Goal: Communication & Community: Answer question/provide support

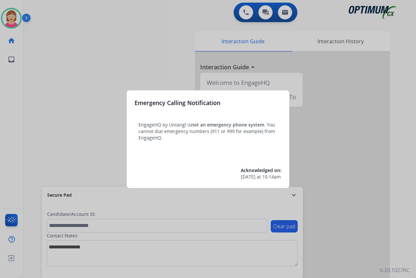
click at [70, 101] on div at bounding box center [208, 139] width 416 height 278
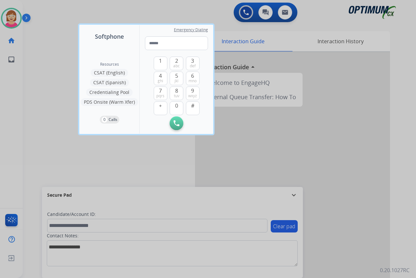
click at [65, 101] on div at bounding box center [208, 139] width 416 height 278
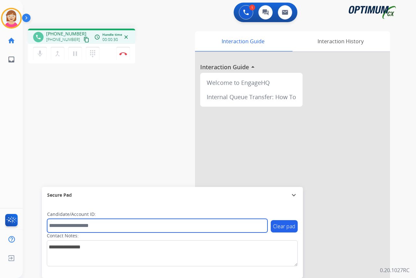
click at [52, 224] on input "text" at bounding box center [157, 226] width 220 height 14
type input "*******"
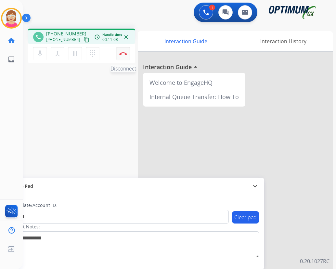
click at [123, 52] on button "Disconnect" at bounding box center [123, 54] width 14 height 14
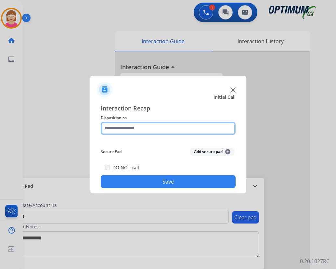
click at [115, 127] on input "text" at bounding box center [168, 128] width 135 height 13
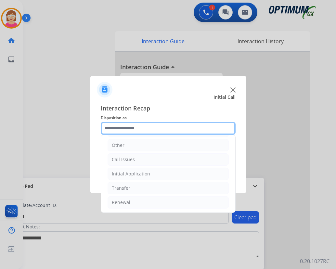
scroll to position [44, 0]
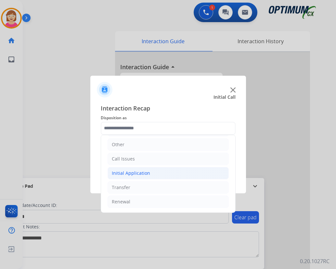
click at [131, 173] on div "Initial Application" at bounding box center [131, 173] width 38 height 6
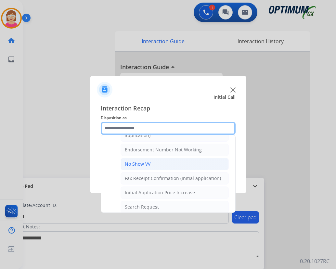
scroll to position [109, 0]
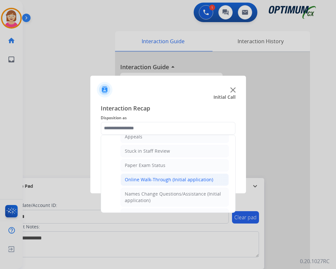
click at [147, 178] on div "Online Walk-Through (Initial application)" at bounding box center [169, 179] width 88 height 6
type input "**********"
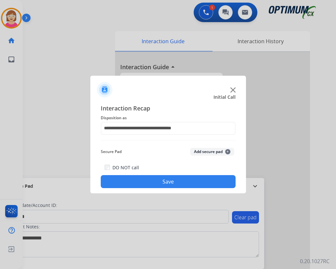
click at [227, 149] on span "+" at bounding box center [227, 151] width 5 height 5
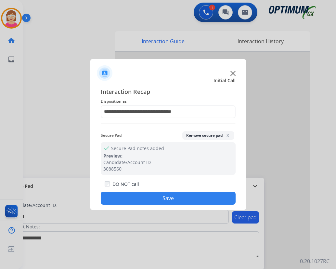
click at [141, 200] on button "Save" at bounding box center [168, 198] width 135 height 13
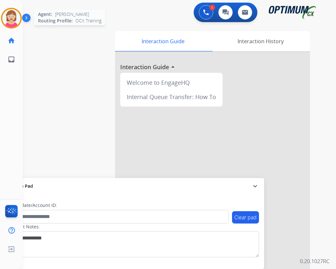
drag, startPoint x: 13, startPoint y: 21, endPoint x: 26, endPoint y: 24, distance: 13.7
click at [13, 21] on img at bounding box center [11, 18] width 18 height 18
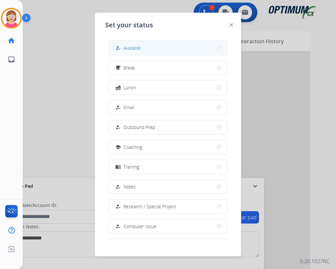
drag, startPoint x: 134, startPoint y: 46, endPoint x: 140, endPoint y: 52, distance: 8.3
click at [134, 46] on span "Available" at bounding box center [131, 48] width 17 height 7
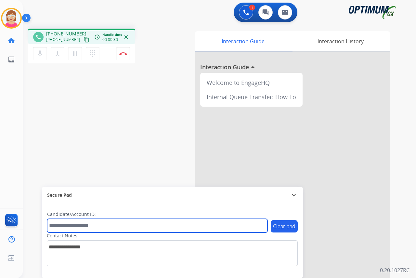
click at [63, 226] on input "text" at bounding box center [157, 226] width 220 height 14
type input "*******"
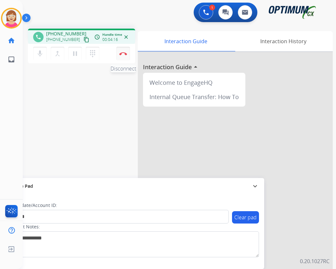
click at [123, 53] on img at bounding box center [123, 53] width 8 height 3
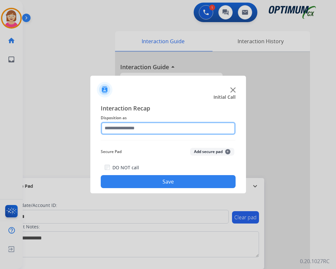
click at [116, 126] on input "text" at bounding box center [168, 128] width 135 height 13
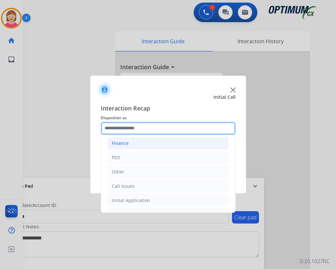
scroll to position [32, 0]
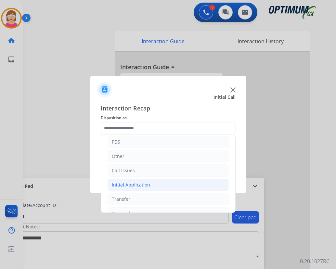
click at [144, 185] on div "Initial Application" at bounding box center [131, 185] width 38 height 6
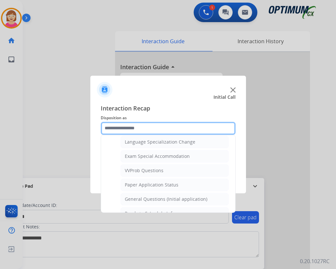
scroll to position [357, 0]
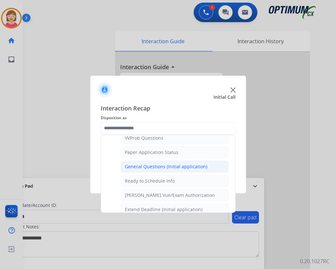
click at [151, 169] on div "General Questions (Initial application)" at bounding box center [166, 166] width 83 height 6
type input "**********"
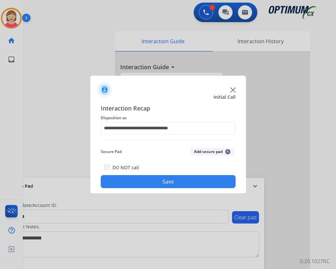
click at [227, 151] on span "+" at bounding box center [227, 151] width 5 height 5
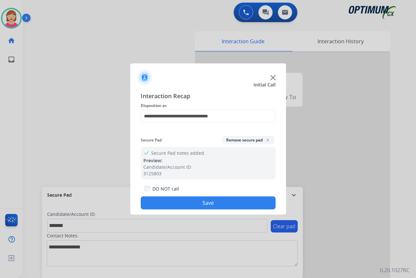
click at [171, 201] on button "Save" at bounding box center [208, 202] width 135 height 13
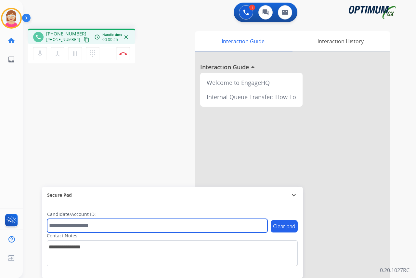
click at [58, 225] on input "text" at bounding box center [157, 226] width 220 height 14
type input "*******"
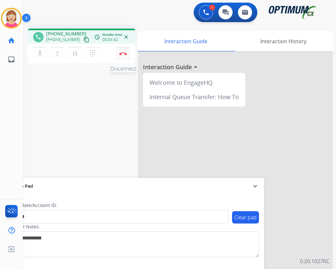
click at [124, 53] on img at bounding box center [123, 53] width 8 height 3
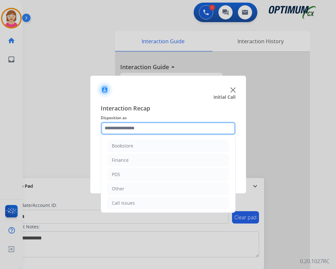
click at [124, 128] on input "text" at bounding box center [168, 128] width 135 height 13
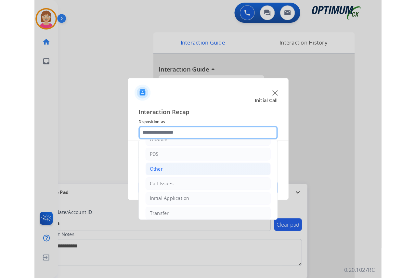
scroll to position [44, 0]
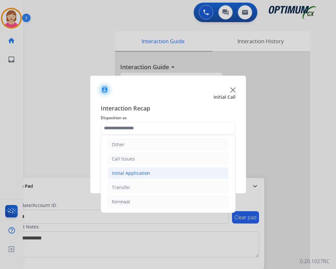
click at [129, 173] on div "Initial Application" at bounding box center [131, 173] width 38 height 6
click at [151, 188] on div "Credential Resend (Initial application)" at bounding box center [166, 187] width 82 height 6
type input "**********"
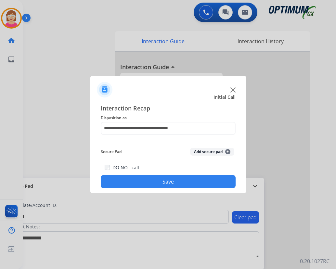
click at [228, 152] on span "+" at bounding box center [227, 151] width 5 height 5
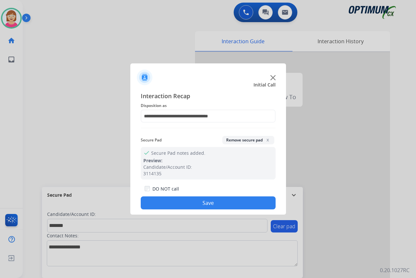
click at [165, 204] on button "Save" at bounding box center [208, 202] width 135 height 13
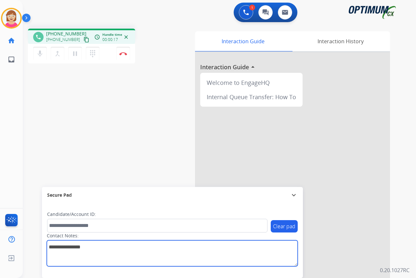
drag, startPoint x: 54, startPoint y: 251, endPoint x: 54, endPoint y: 247, distance: 4.2
click at [54, 248] on textarea at bounding box center [172, 253] width 251 height 26
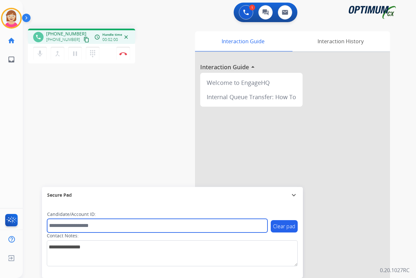
click at [55, 224] on input "text" at bounding box center [157, 226] width 220 height 14
type input "**********"
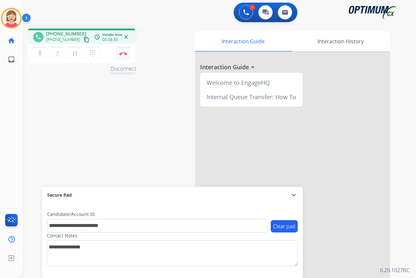
click at [124, 53] on img at bounding box center [123, 53] width 8 height 3
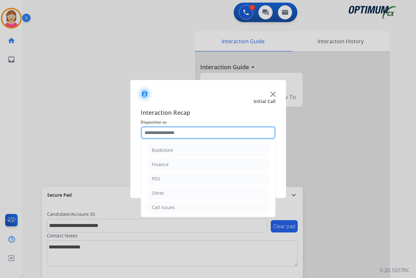
drag, startPoint x: 152, startPoint y: 131, endPoint x: 156, endPoint y: 135, distance: 6.0
click at [153, 131] on input "text" at bounding box center [208, 132] width 135 height 13
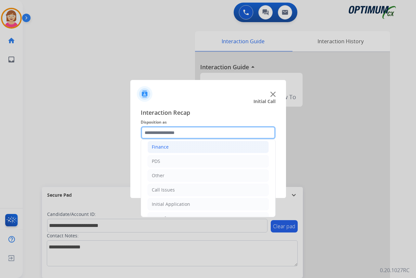
scroll to position [32, 0]
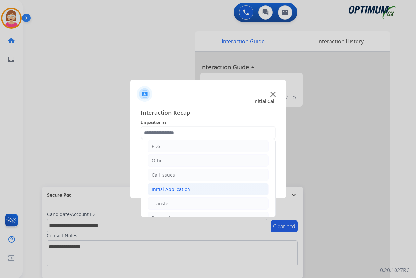
click at [173, 189] on div "Initial Application" at bounding box center [171, 189] width 38 height 6
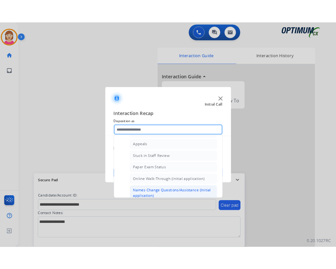
scroll to position [65, 0]
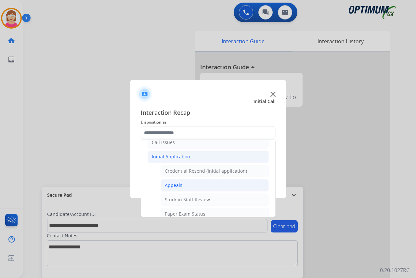
click at [170, 186] on div "Appeals" at bounding box center [174, 185] width 18 height 6
type input "*******"
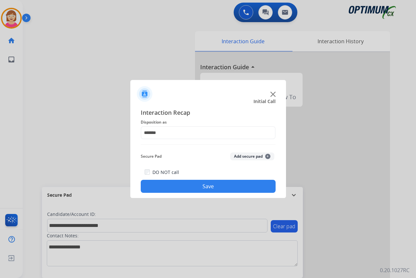
click at [266, 155] on span "+" at bounding box center [267, 156] width 5 height 5
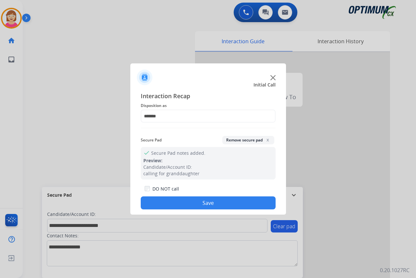
click at [167, 201] on button "Save" at bounding box center [208, 202] width 135 height 13
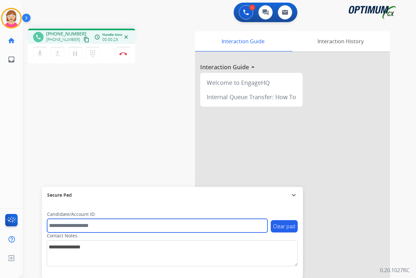
click at [57, 226] on input "text" at bounding box center [157, 226] width 220 height 14
click at [64, 224] on input "text" at bounding box center [157, 226] width 220 height 14
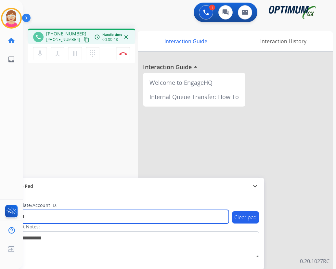
type input "*******"
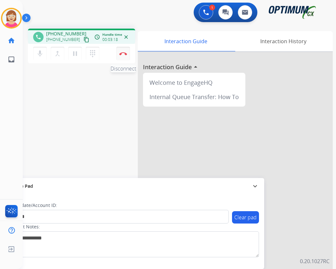
click at [125, 52] on img at bounding box center [123, 53] width 8 height 3
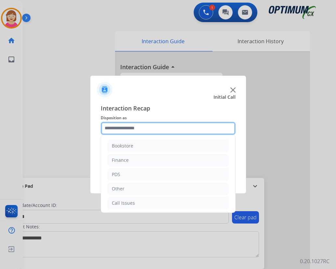
click at [112, 129] on input "text" at bounding box center [168, 128] width 135 height 13
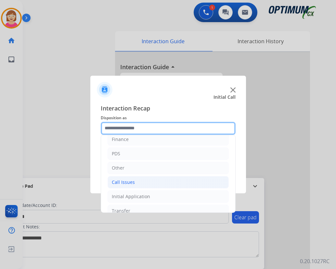
scroll to position [44, 0]
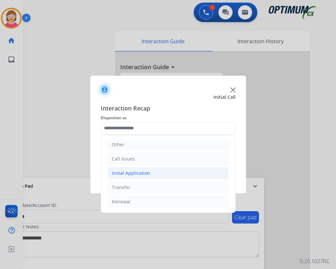
click at [127, 172] on div "Initial Application" at bounding box center [131, 173] width 38 height 6
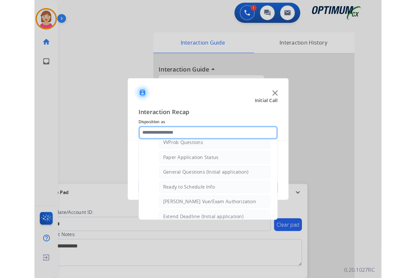
scroll to position [369, 0]
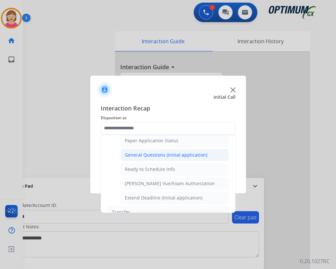
click at [156, 154] on div "General Questions (Initial application)" at bounding box center [166, 155] width 83 height 6
type input "**********"
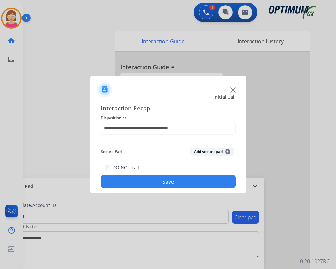
click at [227, 150] on span "+" at bounding box center [227, 151] width 5 height 5
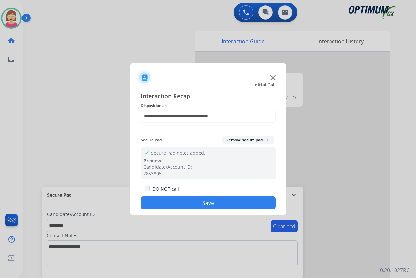
click at [174, 204] on button "Save" at bounding box center [208, 202] width 135 height 13
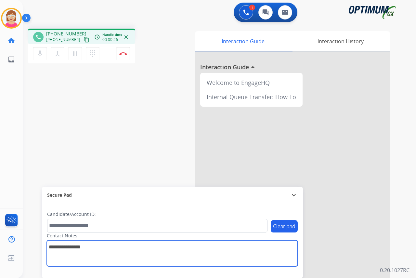
click at [56, 249] on textarea at bounding box center [172, 253] width 251 height 26
type textarea "****"
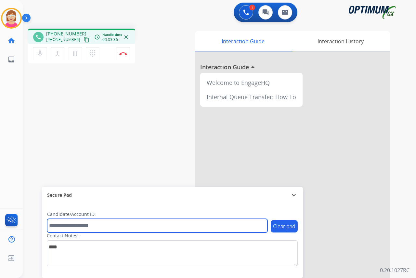
click at [55, 227] on input "text" at bounding box center [157, 226] width 220 height 14
type input "**********"
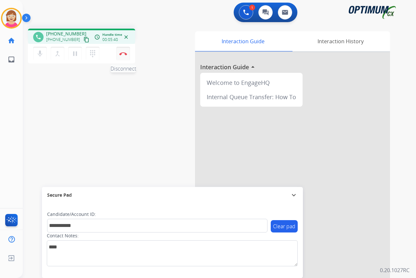
click at [124, 52] on img at bounding box center [123, 53] width 8 height 3
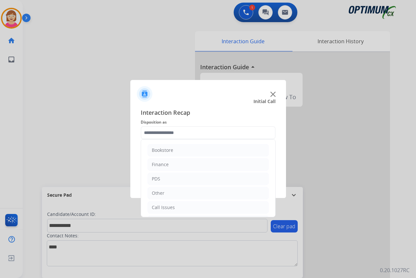
drag, startPoint x: 207, startPoint y: 132, endPoint x: 167, endPoint y: 133, distance: 40.0
click at [167, 133] on input "text" at bounding box center [208, 132] width 135 height 13
click at [162, 178] on div "Initial Application" at bounding box center [171, 177] width 38 height 6
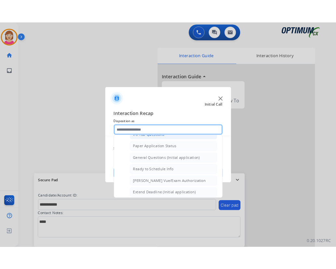
scroll to position [369, 0]
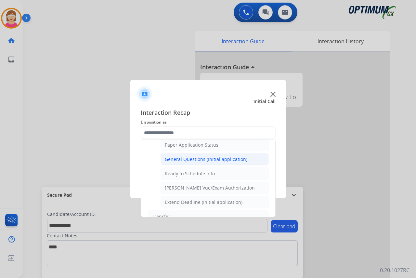
click at [187, 158] on div "General Questions (Initial application)" at bounding box center [206, 159] width 83 height 6
type input "**********"
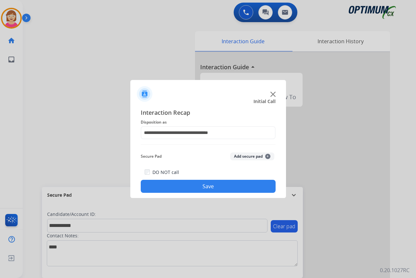
click at [267, 158] on span "+" at bounding box center [267, 156] width 5 height 5
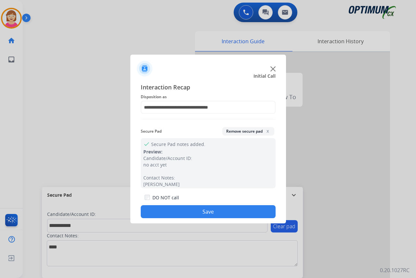
click at [176, 210] on button "Save" at bounding box center [208, 211] width 135 height 13
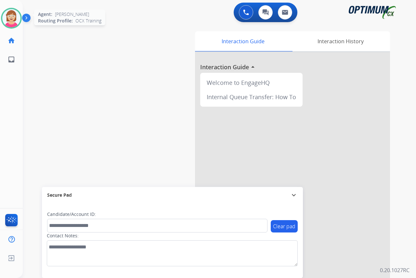
click at [7, 14] on img at bounding box center [11, 18] width 18 height 18
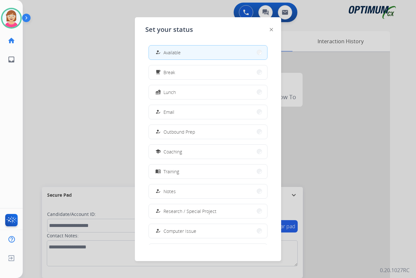
click at [174, 74] on span "Break" at bounding box center [169, 72] width 12 height 7
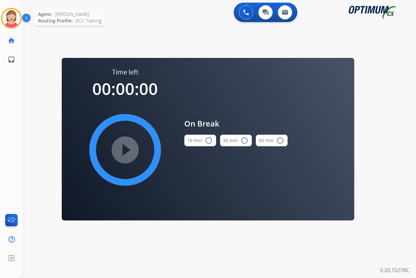
click at [13, 21] on img at bounding box center [11, 18] width 18 height 18
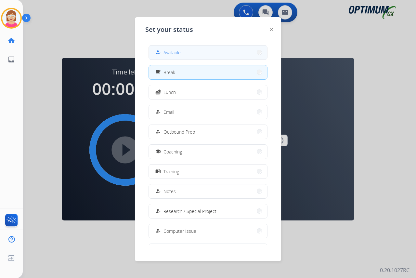
click at [176, 50] on span "Available" at bounding box center [171, 52] width 17 height 7
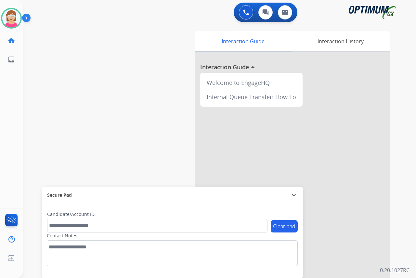
click at [22, 119] on div "[PERSON_NAME] Available Edit Avatar Agent: [PERSON_NAME] Profile: OCX Training …" at bounding box center [11, 139] width 23 height 278
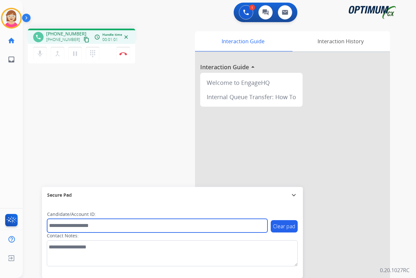
drag, startPoint x: 57, startPoint y: 226, endPoint x: 54, endPoint y: 224, distance: 3.7
click at [56, 225] on input "text" at bounding box center [157, 226] width 220 height 14
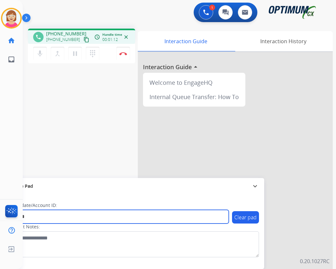
type input "*******"
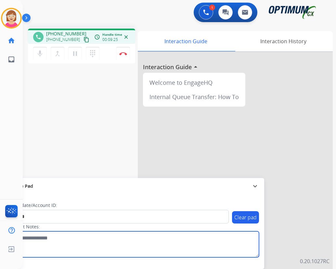
click at [172, 249] on textarea at bounding box center [133, 244] width 251 height 26
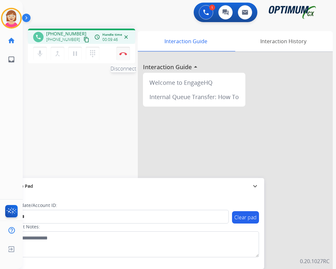
click at [122, 53] on img at bounding box center [123, 53] width 8 height 3
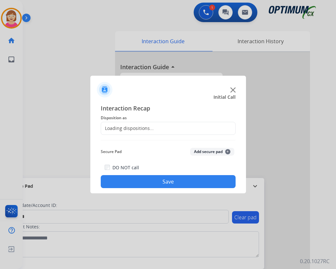
click at [120, 53] on div at bounding box center [168, 134] width 336 height 269
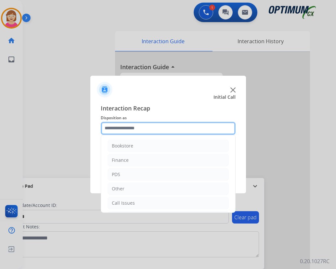
click at [110, 124] on input "text" at bounding box center [168, 128] width 135 height 13
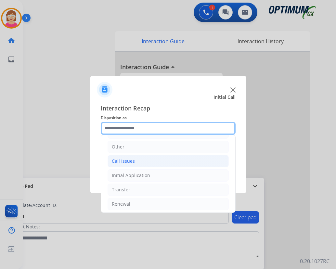
scroll to position [44, 0]
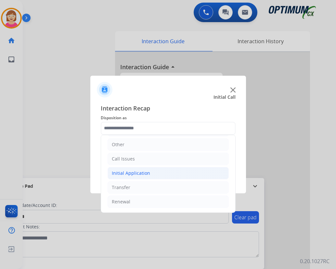
click at [124, 172] on div "Initial Application" at bounding box center [131, 173] width 38 height 6
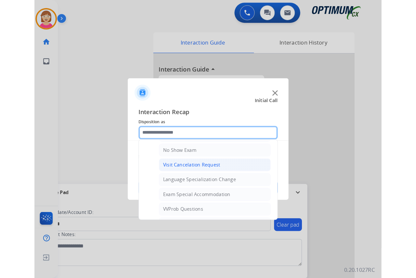
scroll to position [369, 0]
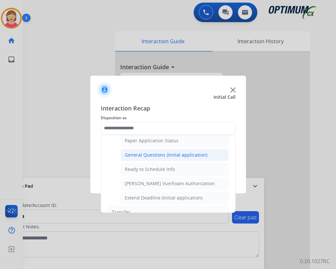
click at [146, 157] on div "General Questions (Initial application)" at bounding box center [166, 155] width 83 height 6
type input "**********"
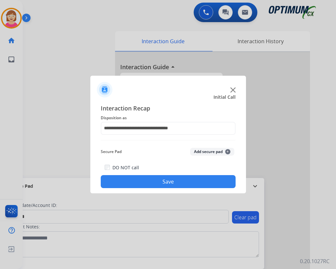
click at [228, 151] on span "+" at bounding box center [227, 151] width 5 height 5
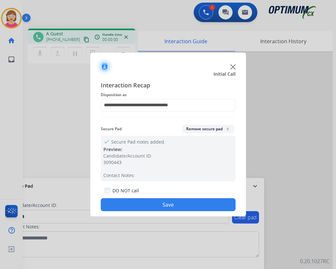
drag, startPoint x: 184, startPoint y: 244, endPoint x: 178, endPoint y: 233, distance: 12.8
click at [183, 243] on div at bounding box center [168, 134] width 336 height 269
drag, startPoint x: 144, startPoint y: 209, endPoint x: 122, endPoint y: 196, distance: 25.2
click at [143, 209] on button "Save" at bounding box center [168, 204] width 135 height 13
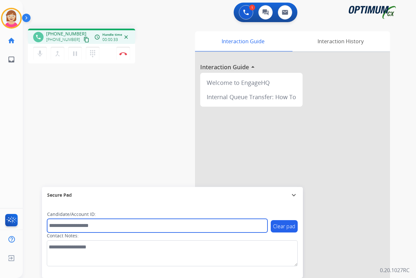
click at [58, 225] on input "text" at bounding box center [157, 226] width 220 height 14
type input "*******"
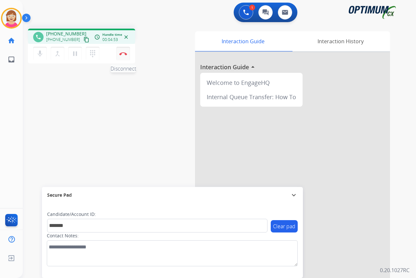
click at [121, 52] on button "Disconnect" at bounding box center [123, 54] width 14 height 14
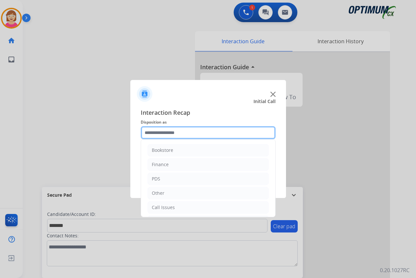
click at [153, 130] on input "text" at bounding box center [208, 132] width 135 height 13
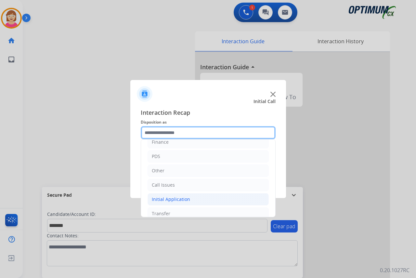
scroll to position [32, 0]
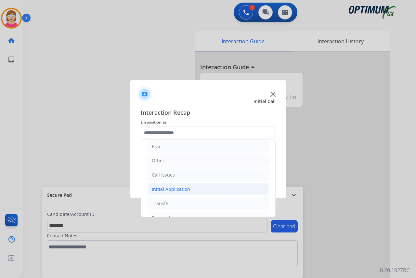
click at [170, 188] on div "Initial Application" at bounding box center [171, 189] width 38 height 6
click at [188, 203] on div "Credential Resend (Initial application)" at bounding box center [206, 203] width 82 height 6
type input "**********"
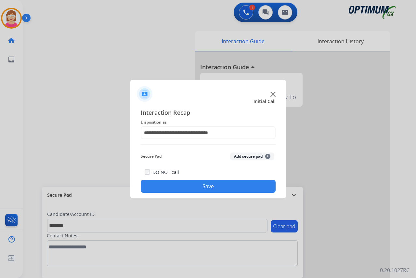
click at [268, 155] on span "+" at bounding box center [267, 156] width 5 height 5
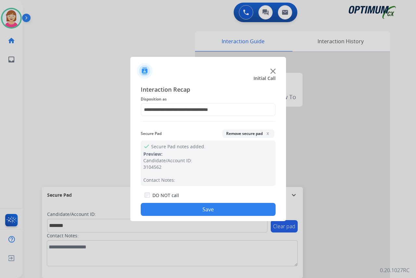
click at [10, 80] on div at bounding box center [208, 139] width 416 height 278
click at [181, 208] on button "Save" at bounding box center [208, 209] width 135 height 13
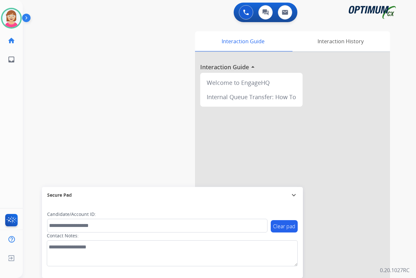
click at [12, 118] on div "[PERSON_NAME] Available Edit Avatar Agent: [PERSON_NAME] Profile: OCX Training …" at bounding box center [11, 139] width 23 height 278
click at [11, 19] on img at bounding box center [11, 18] width 18 height 18
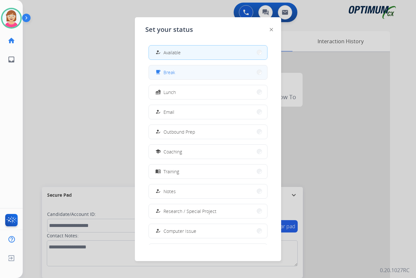
click at [172, 69] on div "free_breakfast Break" at bounding box center [164, 72] width 21 height 8
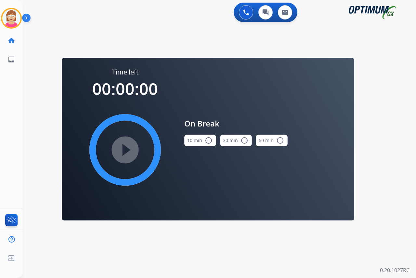
click at [208, 140] on mat-icon "radio_button_unchecked" at bounding box center [209, 140] width 8 height 8
click at [125, 150] on mat-icon "play_circle_filled" at bounding box center [125, 150] width 8 height 8
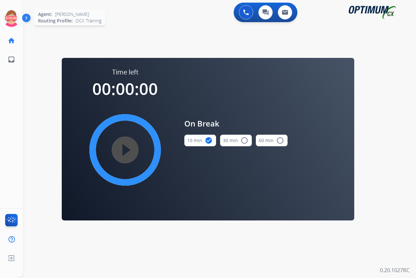
click at [13, 13] on icon at bounding box center [11, 18] width 21 height 21
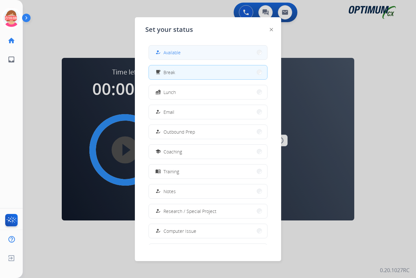
click at [181, 50] on span "Available" at bounding box center [171, 52] width 17 height 7
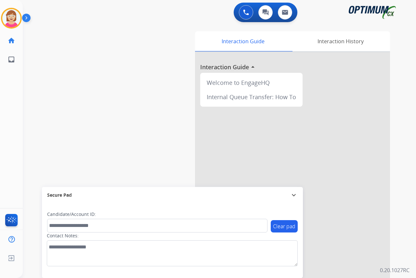
click at [11, 112] on div "[PERSON_NAME] Available Edit Avatar Agent: [PERSON_NAME] Profile: OCX Training …" at bounding box center [11, 139] width 23 height 278
click at [7, 104] on div "[PERSON_NAME] Available Edit Avatar Agent: [PERSON_NAME] Profile: OCX Training …" at bounding box center [11, 139] width 23 height 278
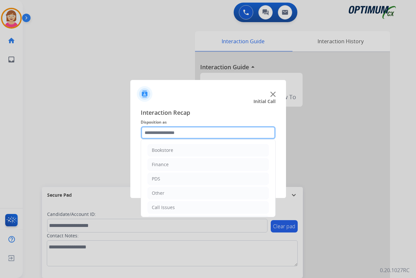
click at [157, 130] on input "text" at bounding box center [208, 132] width 135 height 13
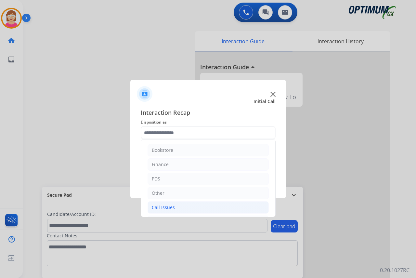
click at [161, 207] on div "Call Issues" at bounding box center [163, 207] width 23 height 6
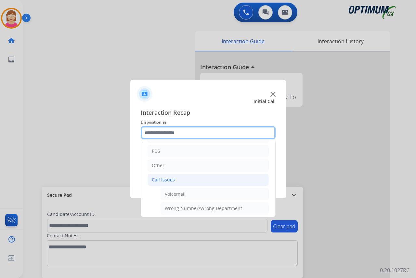
scroll to position [65, 0]
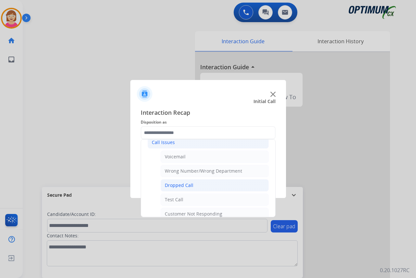
click at [177, 184] on div "Dropped Call" at bounding box center [179, 185] width 29 height 6
type input "**********"
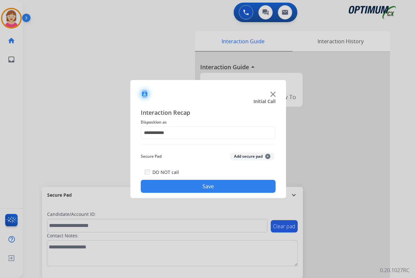
click at [193, 184] on button "Save" at bounding box center [208, 186] width 135 height 13
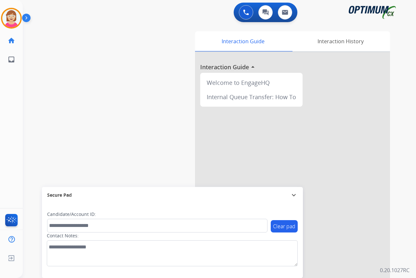
drag, startPoint x: 193, startPoint y: 184, endPoint x: 90, endPoint y: 136, distance: 113.6
click at [99, 134] on div "swap_horiz Break voice bridge close_fullscreen Connect 3-Way Call merge_type Se…" at bounding box center [211, 158] width 377 height 271
click at [10, 15] on img at bounding box center [11, 18] width 18 height 18
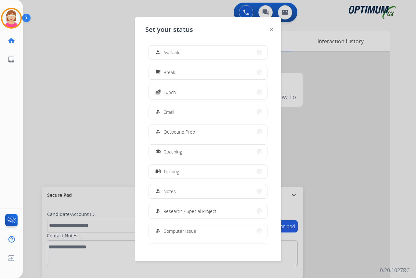
click at [165, 57] on button "how_to_reg Available" at bounding box center [208, 52] width 118 height 14
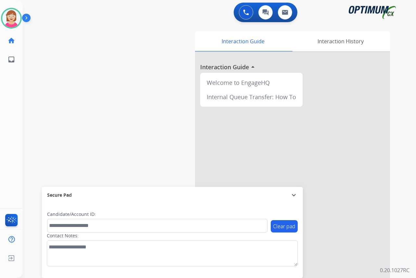
click at [13, 109] on div "[PERSON_NAME] Available Edit Avatar Agent: [PERSON_NAME] Profile: OCX Training …" at bounding box center [11, 139] width 23 height 278
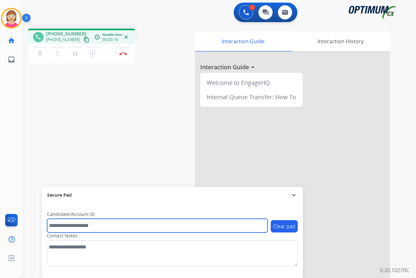
click at [57, 224] on input "text" at bounding box center [157, 226] width 220 height 14
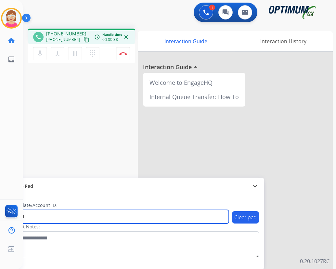
type input "*******"
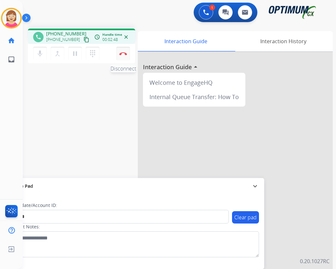
click at [123, 53] on img at bounding box center [123, 53] width 8 height 3
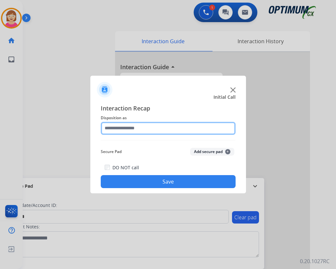
click at [121, 129] on input "text" at bounding box center [168, 128] width 135 height 13
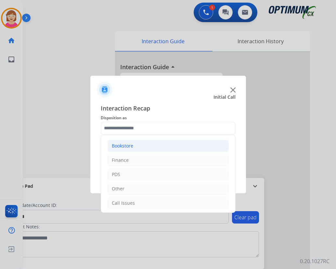
click at [122, 146] on div "Bookstore" at bounding box center [122, 146] width 21 height 6
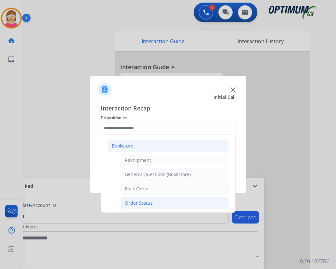
click at [144, 205] on div "Order Status" at bounding box center [139, 203] width 28 height 6
type input "**********"
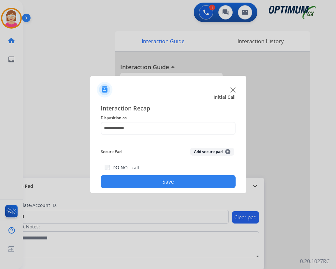
click at [228, 151] on span "+" at bounding box center [227, 151] width 5 height 5
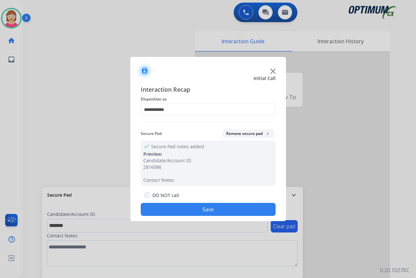
click at [177, 211] on button "Save" at bounding box center [208, 209] width 135 height 13
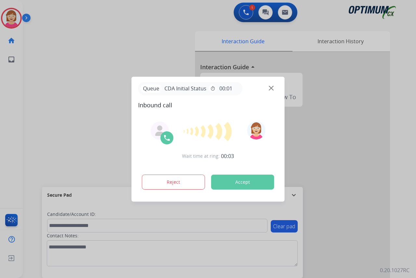
click at [14, 119] on div at bounding box center [208, 139] width 416 height 278
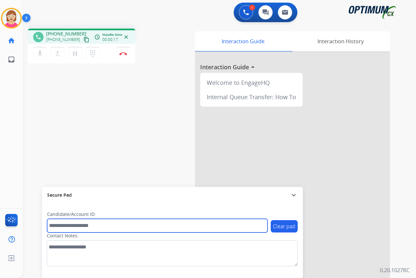
click at [56, 227] on input "text" at bounding box center [157, 226] width 220 height 14
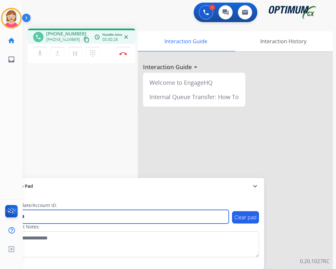
type input "*******"
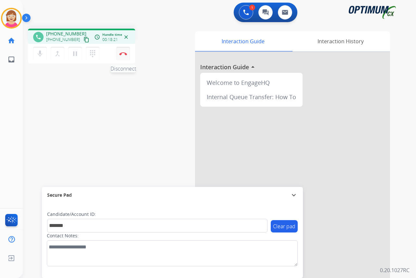
click at [121, 53] on img at bounding box center [123, 53] width 8 height 3
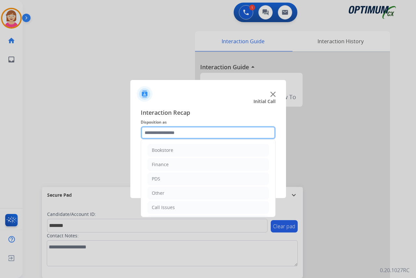
click at [159, 132] on input "text" at bounding box center [208, 132] width 135 height 13
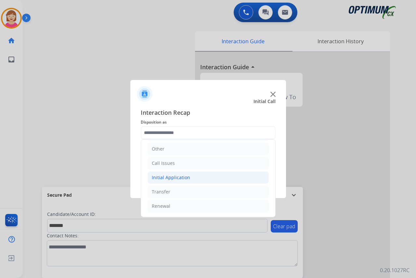
click at [171, 178] on div "Initial Application" at bounding box center [171, 177] width 38 height 6
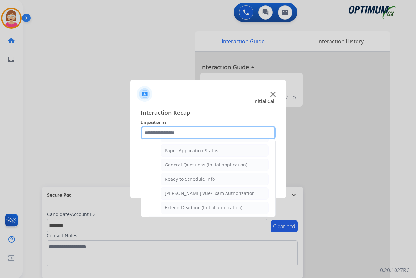
scroll to position [369, 0]
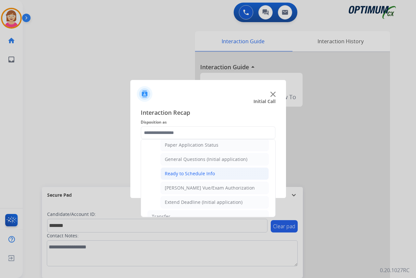
click at [190, 171] on div "Ready to Schedule Info" at bounding box center [190, 173] width 50 height 6
type input "**********"
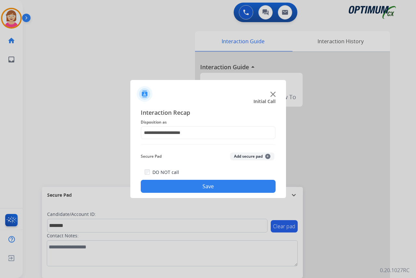
click at [267, 155] on span "+" at bounding box center [267, 156] width 5 height 5
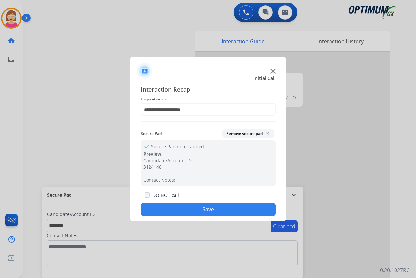
click at [154, 211] on button "Save" at bounding box center [208, 209] width 135 height 13
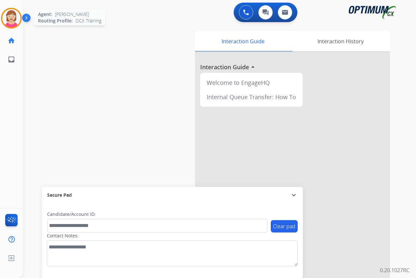
click at [8, 17] on img at bounding box center [11, 18] width 18 height 18
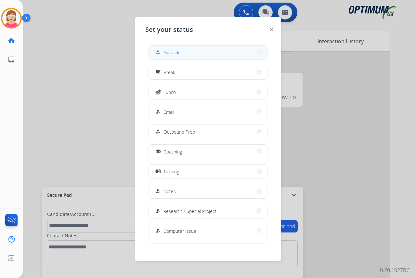
click at [186, 50] on button "how_to_reg Available" at bounding box center [208, 52] width 118 height 14
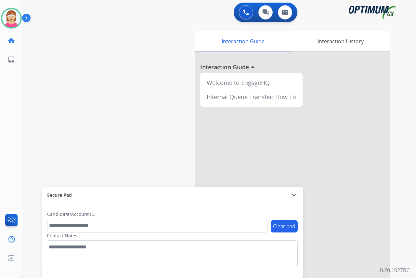
drag, startPoint x: 20, startPoint y: 72, endPoint x: 31, endPoint y: 70, distance: 11.0
click at [21, 72] on div "[PERSON_NAME] Available Edit Avatar Agent: [PERSON_NAME] Profile: OCX Training …" at bounding box center [11, 139] width 23 height 278
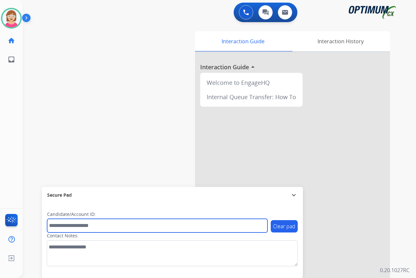
drag, startPoint x: 63, startPoint y: 227, endPoint x: 59, endPoint y: 226, distance: 3.6
click at [63, 227] on input "text" at bounding box center [157, 226] width 220 height 14
type input "*******"
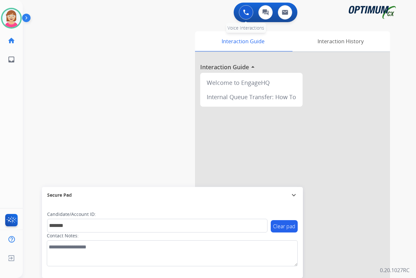
click at [246, 13] on img at bounding box center [246, 12] width 6 height 6
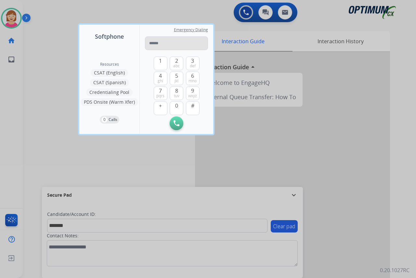
click at [157, 45] on input "tel" at bounding box center [176, 43] width 63 height 14
type input "**********"
click at [175, 121] on img at bounding box center [176, 123] width 6 height 6
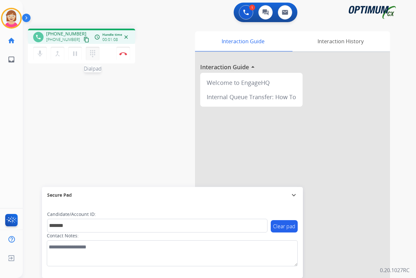
click at [91, 52] on mat-icon "dialpad" at bounding box center [93, 54] width 8 height 8
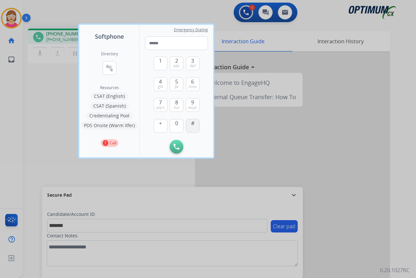
click at [193, 124] on span "#" at bounding box center [192, 123] width 3 height 8
click at [192, 124] on span "#" at bounding box center [192, 123] width 3 height 8
type input "**"
click at [49, 100] on div at bounding box center [208, 139] width 416 height 278
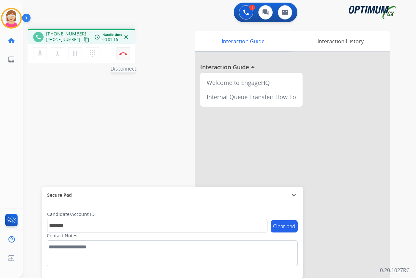
click at [122, 52] on img at bounding box center [123, 53] width 8 height 3
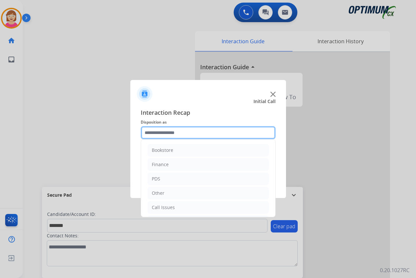
click at [159, 133] on input "text" at bounding box center [208, 132] width 135 height 13
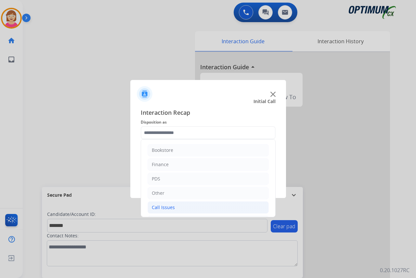
click at [167, 205] on div "Call Issues" at bounding box center [163, 207] width 23 height 6
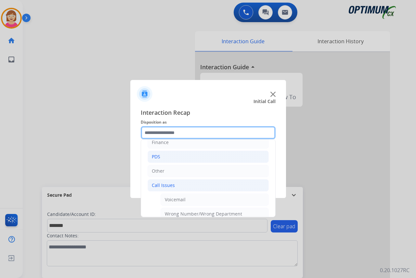
scroll to position [32, 0]
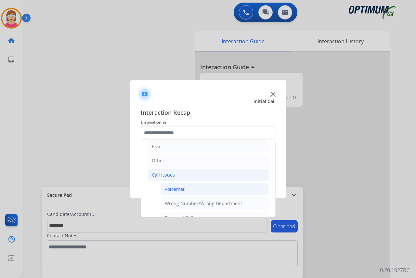
click at [173, 187] on div "Voicemail" at bounding box center [175, 189] width 21 height 6
type input "*********"
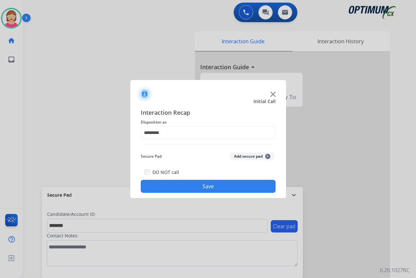
click at [192, 187] on button "Save" at bounding box center [208, 186] width 135 height 13
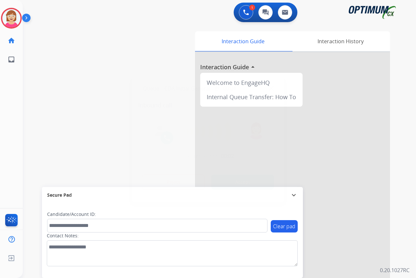
drag, startPoint x: 22, startPoint y: 92, endPoint x: 6, endPoint y: 81, distance: 19.5
click at [21, 91] on div at bounding box center [208, 139] width 416 height 278
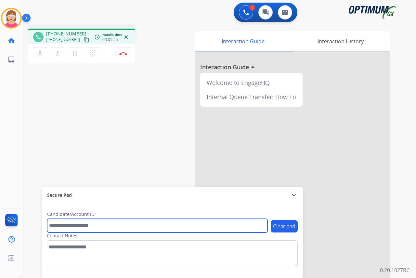
click at [57, 226] on input "text" at bounding box center [157, 226] width 220 height 14
type input "*******"
drag, startPoint x: 77, startPoint y: 226, endPoint x: 48, endPoint y: 224, distance: 28.7
click at [48, 224] on input "*******" at bounding box center [157, 226] width 220 height 14
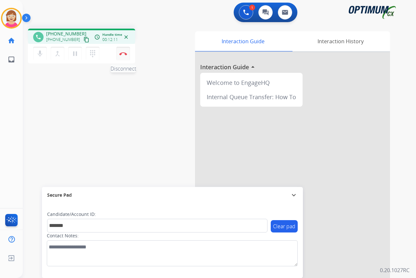
click at [123, 52] on img at bounding box center [123, 53] width 8 height 3
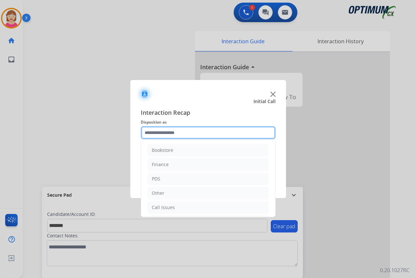
click at [156, 132] on input "text" at bounding box center [208, 132] width 135 height 13
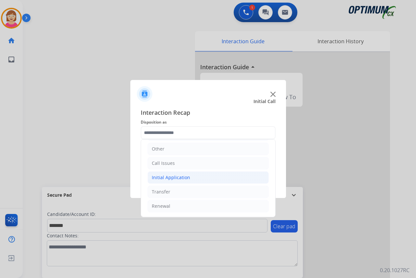
click at [167, 174] on div "Initial Application" at bounding box center [171, 177] width 38 height 6
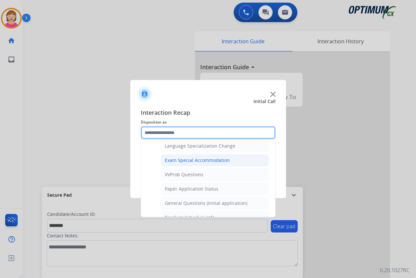
scroll to position [337, 0]
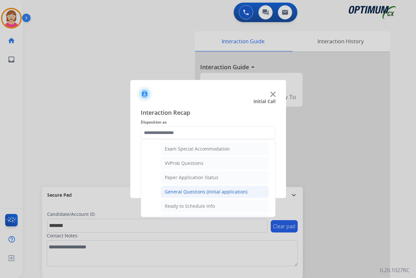
click at [182, 191] on div "General Questions (Initial application)" at bounding box center [206, 191] width 83 height 6
type input "**********"
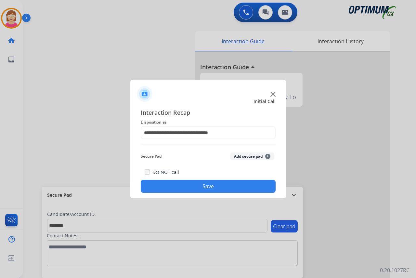
click at [270, 156] on button "Add secure pad +" at bounding box center [252, 156] width 44 height 8
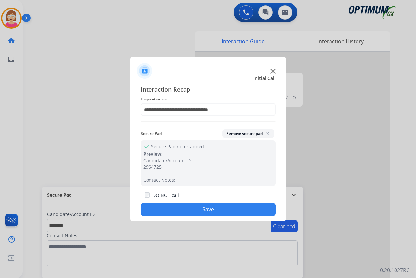
click at [169, 207] on button "Save" at bounding box center [208, 209] width 135 height 13
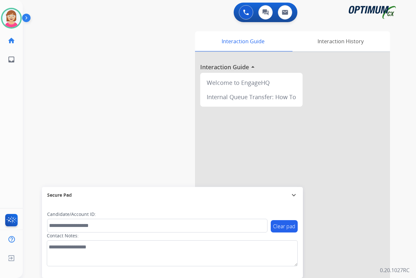
drag, startPoint x: 13, startPoint y: 75, endPoint x: 17, endPoint y: 72, distance: 4.0
click at [13, 75] on div "[PERSON_NAME] Available Edit Avatar Agent: [PERSON_NAME] Profile: OCX Training …" at bounding box center [11, 139] width 23 height 278
click at [13, 20] on img at bounding box center [11, 18] width 18 height 18
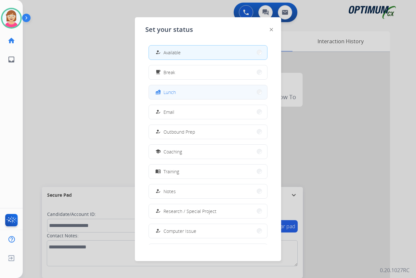
click at [177, 90] on button "fastfood Lunch" at bounding box center [208, 92] width 118 height 14
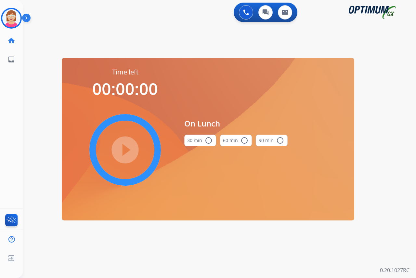
click at [207, 141] on mat-icon "radio_button_unchecked" at bounding box center [209, 140] width 8 height 8
click at [124, 147] on mat-icon "play_circle_filled" at bounding box center [125, 150] width 8 height 8
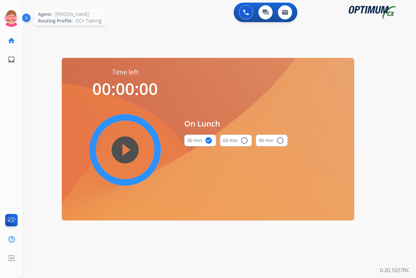
click at [12, 13] on icon at bounding box center [11, 18] width 21 height 21
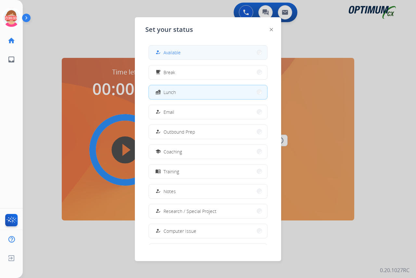
click at [163, 51] on div "how_to_reg" at bounding box center [158, 52] width 9 height 8
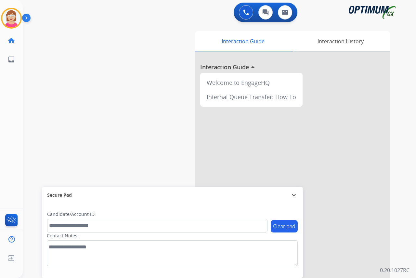
click at [19, 110] on div "[PERSON_NAME] Available Edit Avatar Agent: [PERSON_NAME] Profile: OCX Training …" at bounding box center [11, 139] width 23 height 278
click at [12, 19] on img at bounding box center [11, 18] width 18 height 18
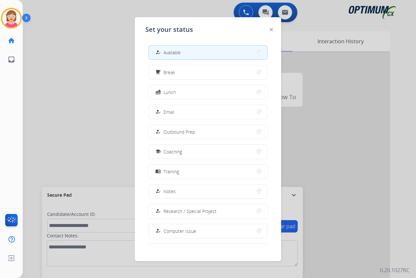
click at [42, 79] on div at bounding box center [208, 139] width 416 height 278
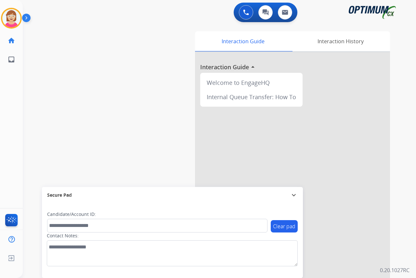
click at [7, 95] on div "[PERSON_NAME] Available Edit Avatar Agent: [PERSON_NAME] Profile: OCX Training …" at bounding box center [11, 139] width 23 height 278
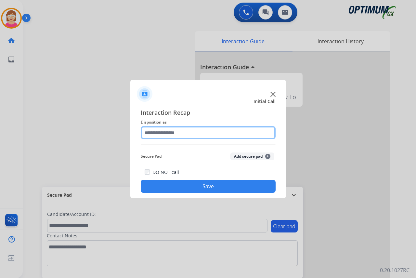
click at [155, 133] on input "text" at bounding box center [208, 132] width 135 height 13
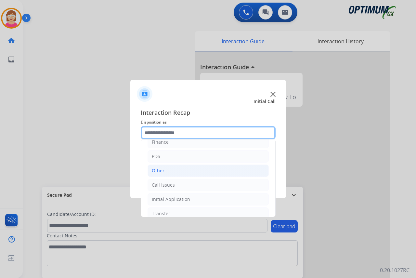
scroll to position [32, 0]
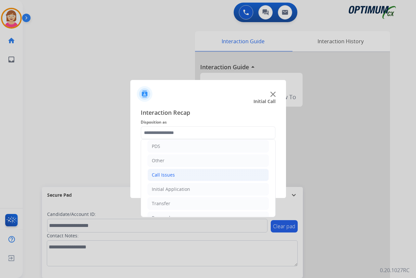
click at [170, 174] on div "Call Issues" at bounding box center [163, 175] width 23 height 6
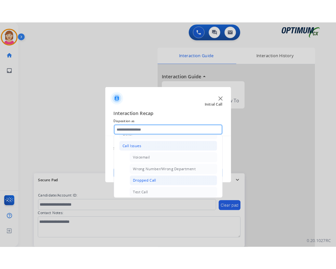
scroll to position [65, 0]
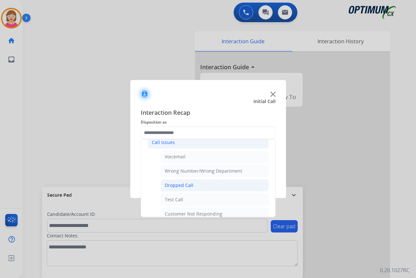
click at [183, 186] on div "Dropped Call" at bounding box center [179, 185] width 29 height 6
type input "**********"
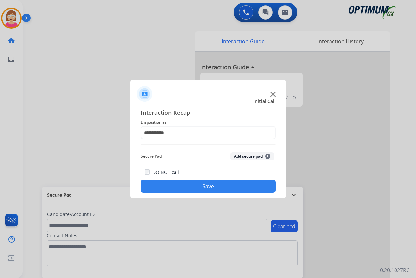
click at [166, 184] on button "Save" at bounding box center [208, 186] width 135 height 13
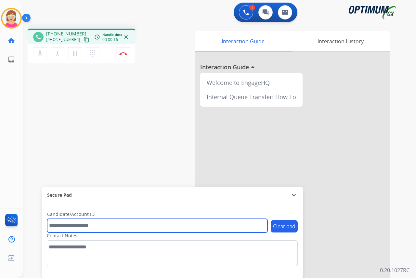
drag, startPoint x: 60, startPoint y: 225, endPoint x: 46, endPoint y: 222, distance: 14.4
click at [60, 225] on input "text" at bounding box center [157, 226] width 220 height 14
drag, startPoint x: 55, startPoint y: 226, endPoint x: 52, endPoint y: 221, distance: 5.5
click at [53, 222] on input "text" at bounding box center [157, 226] width 220 height 14
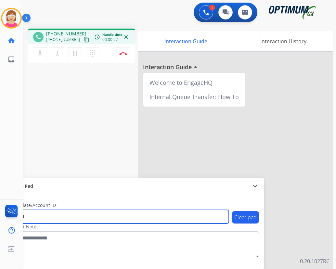
type input "*******"
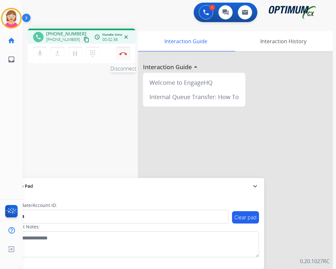
click at [124, 52] on img at bounding box center [123, 53] width 8 height 3
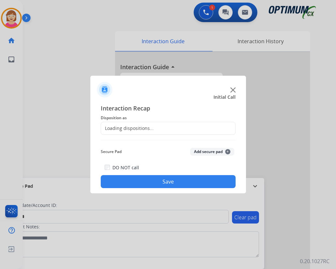
click at [121, 56] on div at bounding box center [168, 134] width 336 height 269
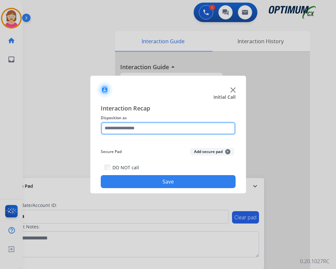
click at [113, 130] on input "text" at bounding box center [168, 128] width 135 height 13
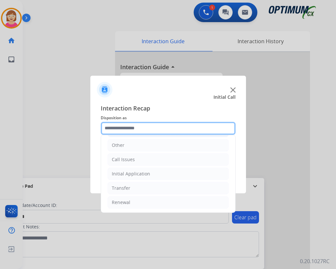
scroll to position [44, 0]
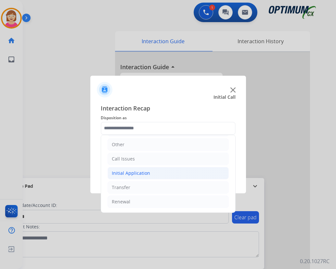
click at [132, 171] on div "Initial Application" at bounding box center [131, 173] width 38 height 6
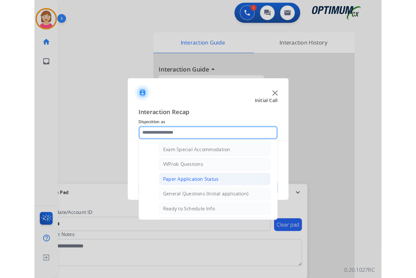
scroll to position [369, 0]
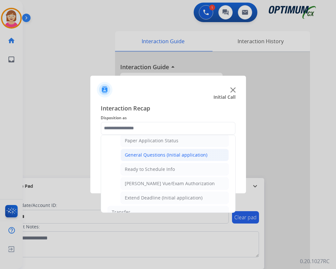
click at [156, 154] on div "General Questions (Initial application)" at bounding box center [166, 155] width 83 height 6
type input "**********"
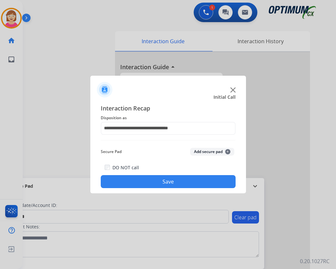
click at [227, 150] on span "+" at bounding box center [227, 151] width 5 height 5
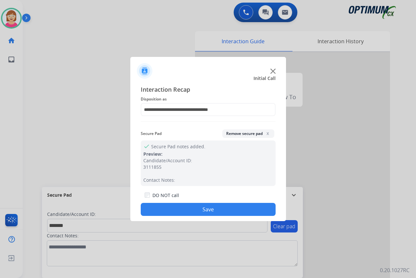
click at [178, 208] on button "Save" at bounding box center [208, 209] width 135 height 13
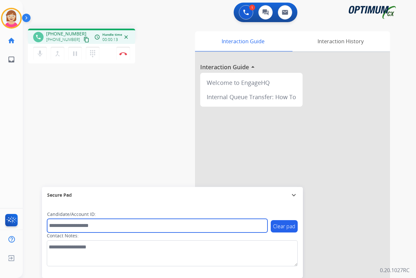
click at [60, 224] on input "text" at bounding box center [157, 226] width 220 height 14
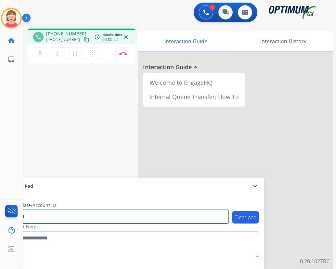
type input "*******"
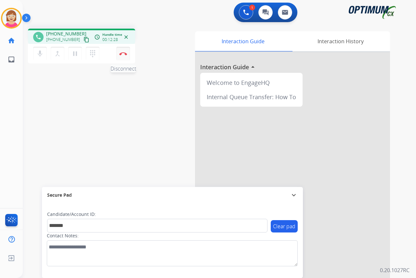
click at [122, 53] on img at bounding box center [123, 53] width 8 height 3
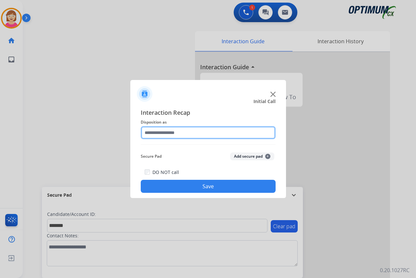
click at [157, 133] on input "text" at bounding box center [208, 132] width 135 height 13
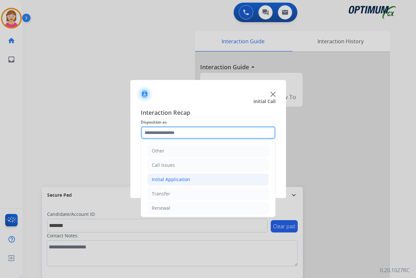
scroll to position [44, 0]
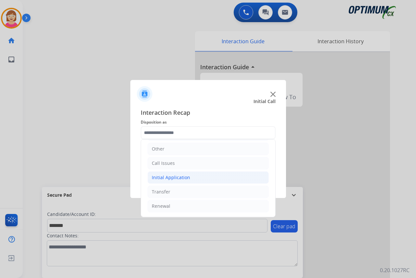
click at [169, 179] on div "Initial Application" at bounding box center [171, 177] width 38 height 6
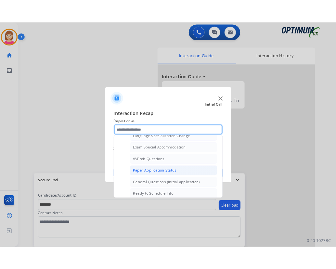
scroll to position [337, 0]
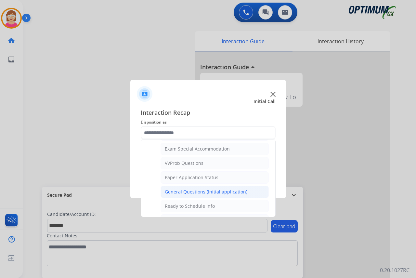
click at [197, 190] on div "General Questions (Initial application)" at bounding box center [206, 191] width 83 height 6
type input "**********"
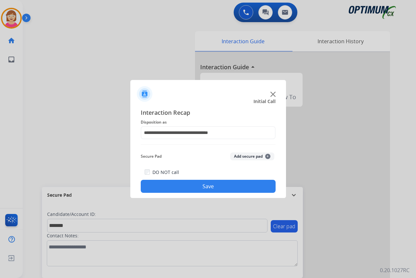
click at [269, 157] on span "+" at bounding box center [267, 156] width 5 height 5
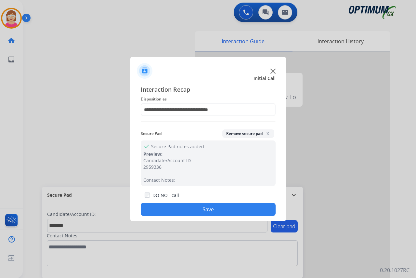
click at [184, 209] on button "Save" at bounding box center [208, 209] width 135 height 13
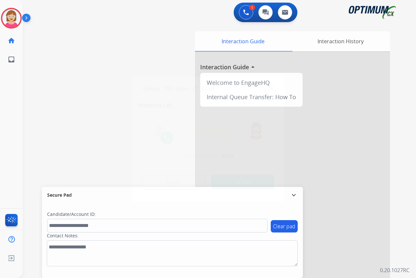
click at [18, 94] on div at bounding box center [208, 139] width 416 height 278
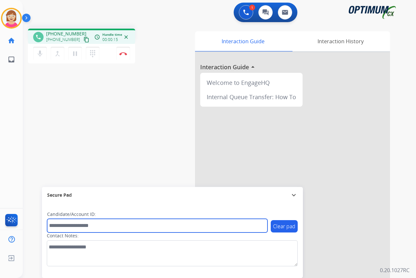
click at [53, 225] on input "text" at bounding box center [157, 226] width 220 height 14
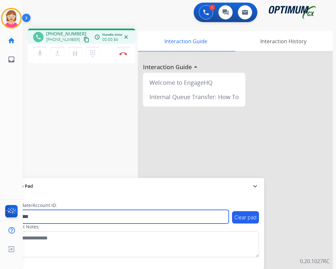
type input "*********"
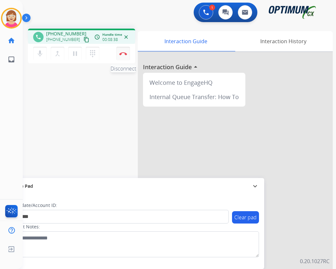
click at [125, 53] on img at bounding box center [123, 53] width 8 height 3
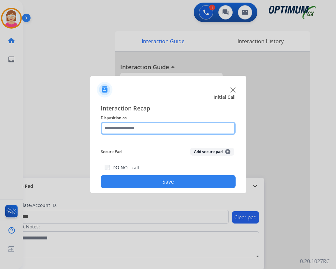
drag, startPoint x: 125, startPoint y: 53, endPoint x: 110, endPoint y: 128, distance: 77.1
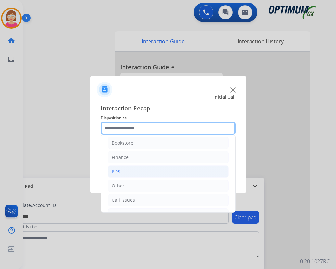
scroll to position [0, 0]
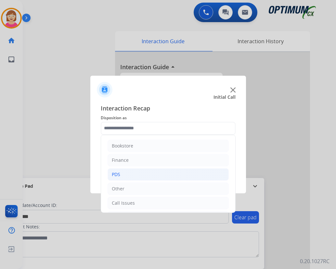
click at [126, 174] on li "PDS" at bounding box center [168, 174] width 121 height 12
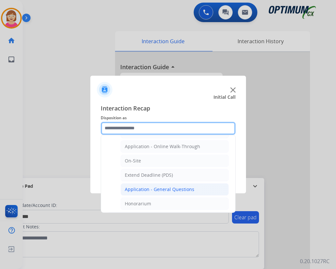
scroll to position [162, 0]
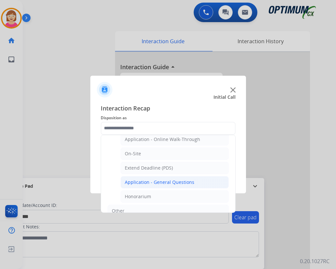
click at [159, 181] on div "Application - General Questions" at bounding box center [160, 182] width 70 height 6
type input "**********"
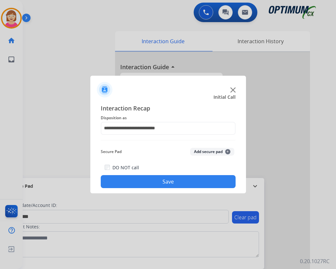
drag, startPoint x: 159, startPoint y: 181, endPoint x: 145, endPoint y: 151, distance: 33.1
click at [144, 151] on div "Secure Pad Add secure pad +" at bounding box center [168, 151] width 135 height 13
click at [226, 152] on span "+" at bounding box center [227, 151] width 5 height 5
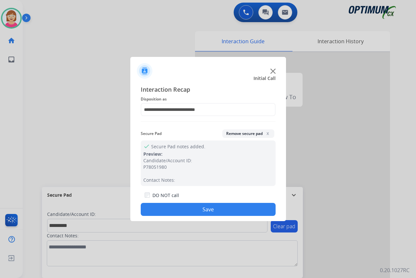
click at [158, 207] on button "Save" at bounding box center [208, 209] width 135 height 13
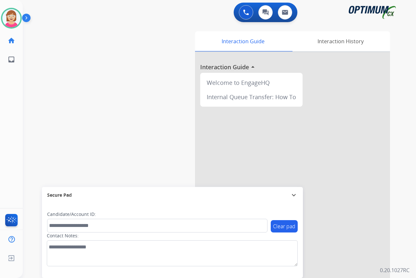
click at [15, 99] on div "[PERSON_NAME] Available Edit Avatar Agent: [PERSON_NAME] Profile: OCX Training …" at bounding box center [11, 139] width 23 height 278
click at [10, 85] on div "[PERSON_NAME] Available Edit Avatar Agent: [PERSON_NAME] Profile: OCX Training …" at bounding box center [11, 139] width 23 height 278
click at [16, 107] on div "[PERSON_NAME] Available Edit Avatar Agent: [PERSON_NAME] Profile: OCX Training …" at bounding box center [11, 139] width 23 height 278
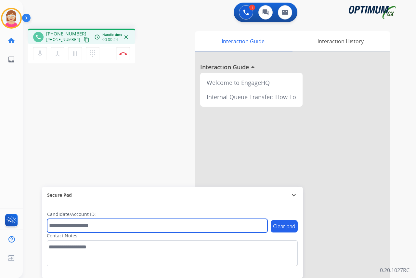
click at [58, 226] on input "text" at bounding box center [157, 226] width 220 height 14
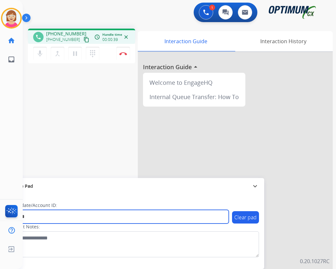
type input "*******"
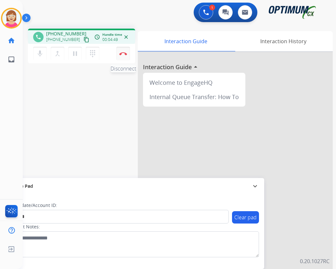
click at [120, 54] on img at bounding box center [123, 53] width 8 height 3
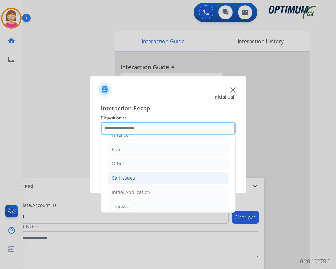
scroll to position [44, 0]
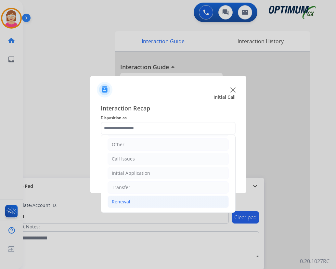
click at [123, 201] on div "Renewal" at bounding box center [121, 201] width 19 height 6
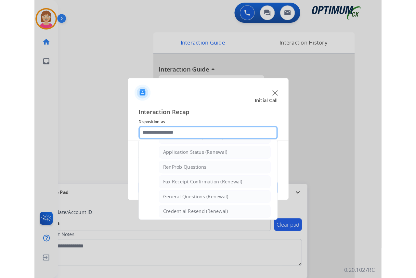
scroll to position [174, 0]
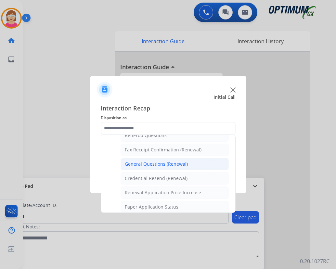
click at [151, 164] on div "General Questions (Renewal)" at bounding box center [156, 164] width 63 height 6
type input "**********"
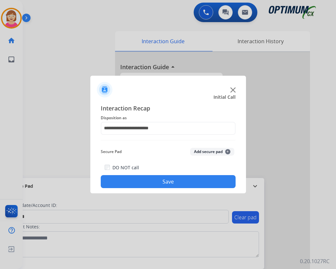
click at [228, 150] on span "+" at bounding box center [227, 151] width 5 height 5
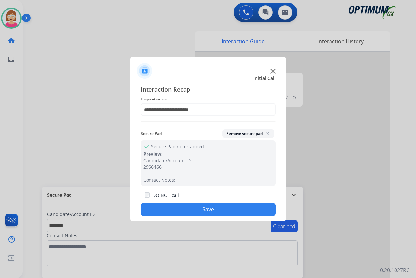
click at [190, 210] on button "Save" at bounding box center [208, 209] width 135 height 13
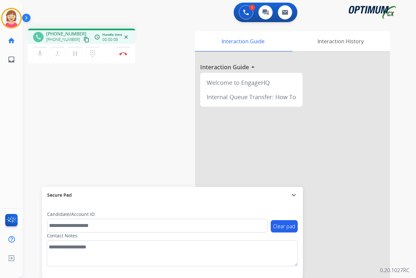
click at [17, 120] on div "[PERSON_NAME] Edit Avatar Agent: [PERSON_NAME] Profile: OCX Training home Home …" at bounding box center [11, 139] width 23 height 278
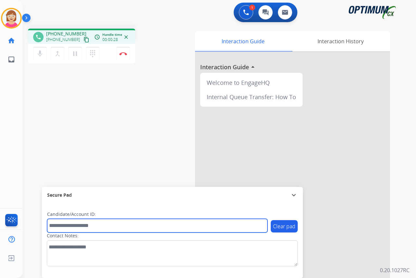
drag, startPoint x: 60, startPoint y: 228, endPoint x: 51, endPoint y: 225, distance: 10.0
click at [60, 228] on input "text" at bounding box center [157, 226] width 220 height 14
type input "*******"
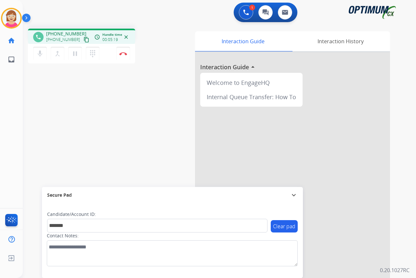
click at [13, 89] on div "[PERSON_NAME] Edit Avatar Agent: [PERSON_NAME] Profile: OCX Training home Home …" at bounding box center [11, 139] width 23 height 278
drag, startPoint x: 75, startPoint y: 53, endPoint x: 74, endPoint y: 49, distance: 3.6
click at [74, 49] on button "pause Hold" at bounding box center [75, 54] width 14 height 14
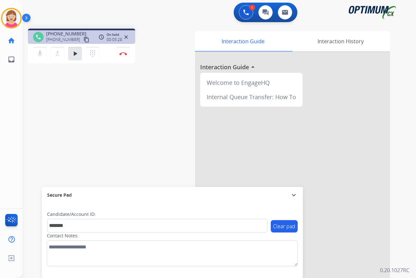
drag, startPoint x: 20, startPoint y: 82, endPoint x: 25, endPoint y: 81, distance: 4.4
click at [20, 82] on div "[PERSON_NAME] Edit Avatar Agent: [PERSON_NAME] Profile: OCX Training home Home …" at bounding box center [11, 139] width 23 height 278
click at [75, 53] on mat-icon "play_arrow" at bounding box center [75, 54] width 8 height 8
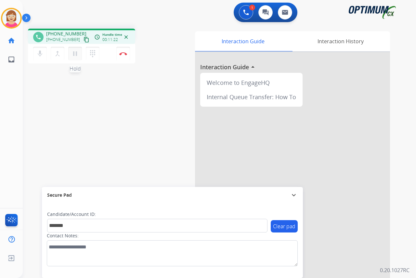
click at [76, 53] on mat-icon "pause" at bounding box center [75, 54] width 8 height 8
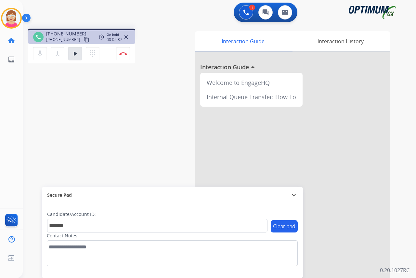
click at [16, 97] on div "[PERSON_NAME] Edit Avatar Agent: [PERSON_NAME] Profile: OCX Training home Home …" at bounding box center [11, 139] width 23 height 278
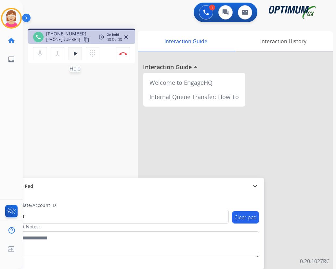
click at [78, 52] on mat-icon "play_arrow" at bounding box center [75, 54] width 8 height 8
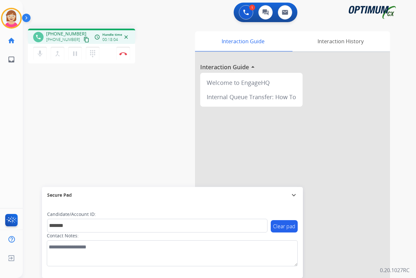
click at [6, 79] on div "[PERSON_NAME] Edit Avatar Agent: [PERSON_NAME] Profile: OCX Training home Home …" at bounding box center [11, 139] width 23 height 278
click at [123, 53] on img at bounding box center [123, 53] width 8 height 3
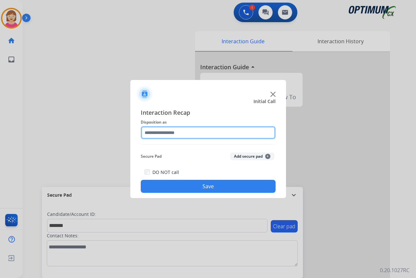
click at [155, 132] on input "text" at bounding box center [208, 132] width 135 height 13
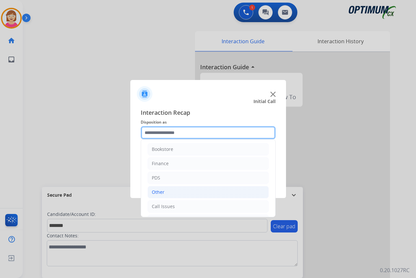
scroll to position [0, 0]
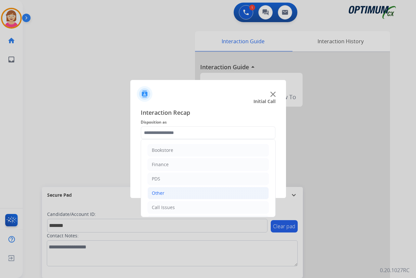
click at [160, 194] on div "Other" at bounding box center [158, 193] width 13 height 6
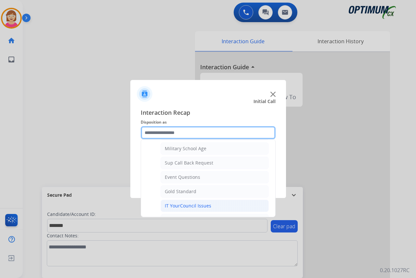
scroll to position [97, 0]
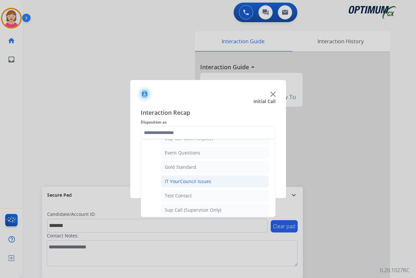
click at [191, 182] on div "IT YourCouncil Issues" at bounding box center [188, 181] width 46 height 6
type input "**********"
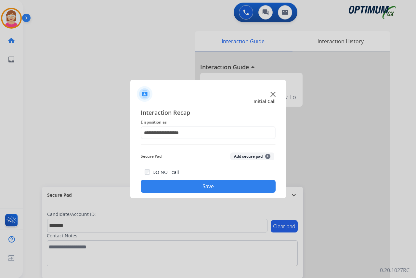
click at [268, 155] on span "+" at bounding box center [267, 156] width 5 height 5
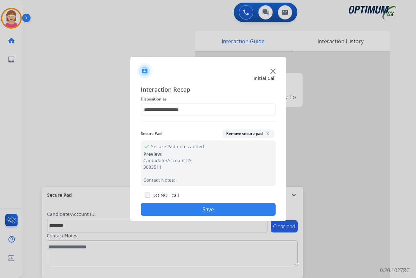
click at [170, 208] on button "Save" at bounding box center [208, 209] width 135 height 13
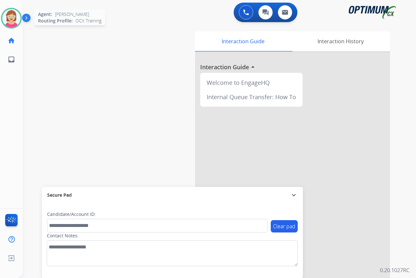
click at [4, 17] on img at bounding box center [11, 18] width 18 height 18
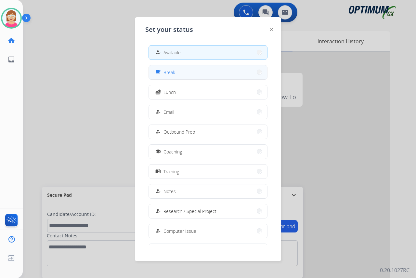
click at [174, 70] on span "Break" at bounding box center [169, 72] width 12 height 7
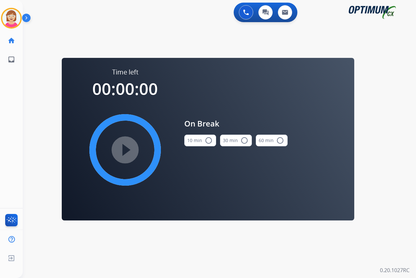
drag, startPoint x: 206, startPoint y: 141, endPoint x: 222, endPoint y: 140, distance: 15.9
click at [213, 142] on button "10 min radio_button_unchecked" at bounding box center [200, 140] width 32 height 12
click at [184, 134] on button "10 min check_circle" at bounding box center [200, 140] width 32 height 12
click at [12, 18] on img at bounding box center [11, 18] width 18 height 18
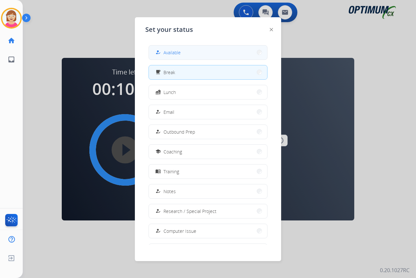
click at [187, 50] on button "how_to_reg Available" at bounding box center [208, 52] width 118 height 14
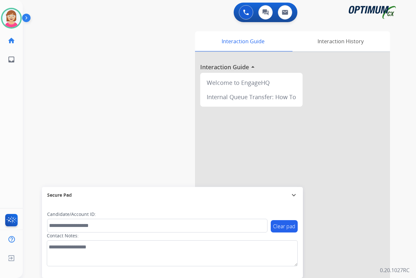
click at [14, 117] on div "[PERSON_NAME] Available Edit Avatar Agent: [PERSON_NAME] Profile: OCX Training …" at bounding box center [11, 139] width 23 height 278
click at [12, 18] on img at bounding box center [11, 18] width 18 height 18
drag, startPoint x: 12, startPoint y: 18, endPoint x: 15, endPoint y: 20, distance: 4.0
click at [12, 18] on img at bounding box center [11, 18] width 18 height 18
click at [11, 19] on img at bounding box center [11, 18] width 18 height 18
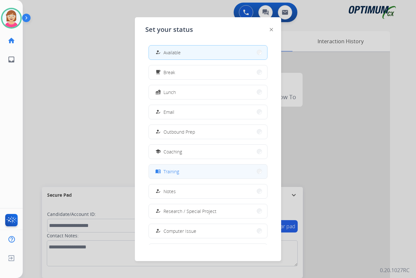
click at [173, 173] on span "Training" at bounding box center [171, 171] width 16 height 7
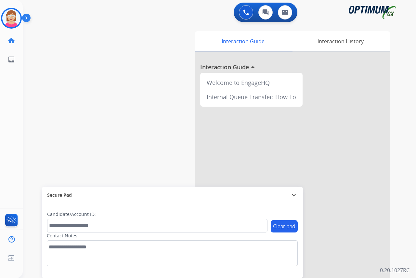
drag, startPoint x: 11, startPoint y: 101, endPoint x: 25, endPoint y: 63, distance: 40.2
click at [17, 85] on div "[PERSON_NAME] Training Edit Avatar Agent: [PERSON_NAME] Profile: OCX Training h…" at bounding box center [11, 139] width 23 height 278
click at [11, 18] on img at bounding box center [11, 18] width 18 height 18
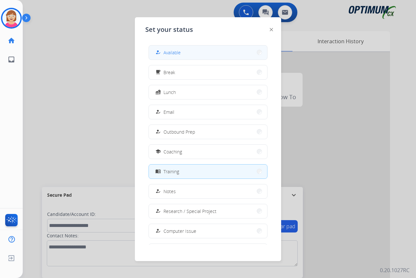
click at [177, 53] on span "Available" at bounding box center [171, 52] width 17 height 7
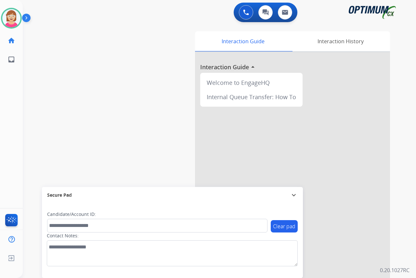
click at [12, 111] on div "[PERSON_NAME] Available Edit Avatar Agent: [PERSON_NAME] Profile: OCX Training …" at bounding box center [11, 139] width 23 height 278
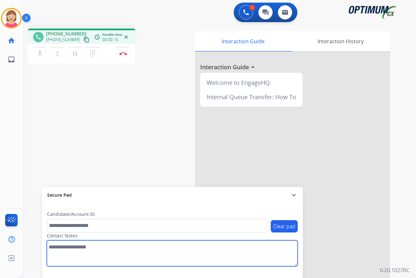
click at [49, 245] on textarea at bounding box center [172, 253] width 251 height 26
type textarea "******"
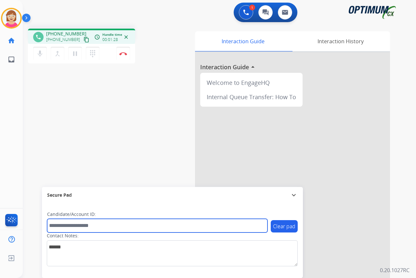
drag, startPoint x: 54, startPoint y: 227, endPoint x: 51, endPoint y: 223, distance: 5.1
click at [53, 225] on input "text" at bounding box center [157, 226] width 220 height 14
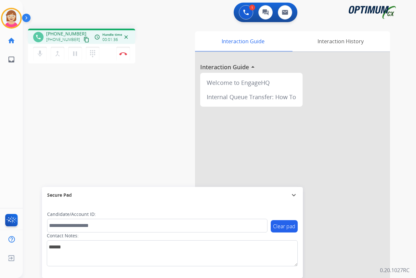
drag, startPoint x: 76, startPoint y: 114, endPoint x: 74, endPoint y: 124, distance: 9.6
click at [76, 117] on div "phone [PHONE_NUMBER] [PHONE_NUMBER] content_copy access_time Call metrics Queue…" at bounding box center [211, 158] width 377 height 271
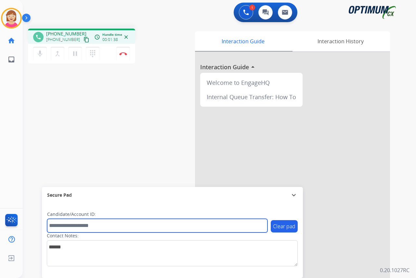
click at [55, 226] on input "text" at bounding box center [157, 226] width 220 height 14
type input "**********"
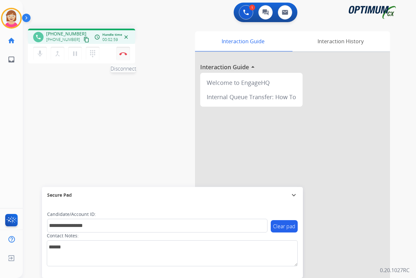
click at [127, 53] on img at bounding box center [123, 53] width 8 height 3
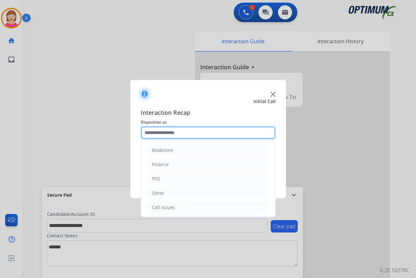
click at [147, 132] on input "text" at bounding box center [208, 132] width 135 height 13
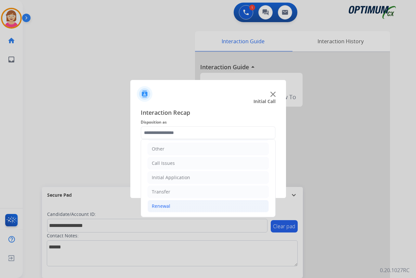
click at [162, 206] on div "Renewal" at bounding box center [161, 206] width 19 height 6
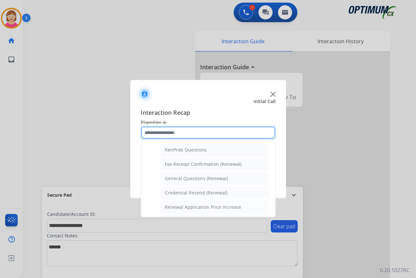
scroll to position [174, 0]
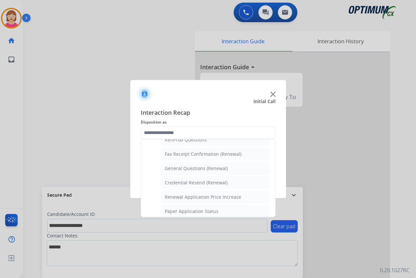
click at [196, 166] on div "General Questions (Renewal)" at bounding box center [196, 168] width 63 height 6
type input "**********"
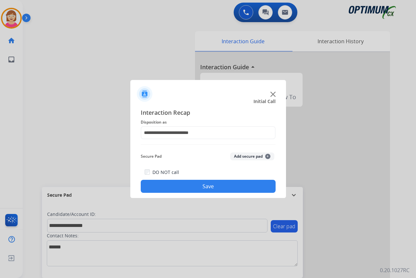
click at [268, 154] on span "+" at bounding box center [267, 156] width 5 height 5
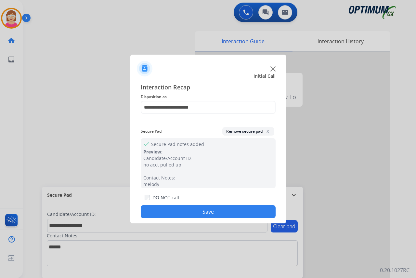
click at [177, 210] on button "Save" at bounding box center [208, 211] width 135 height 13
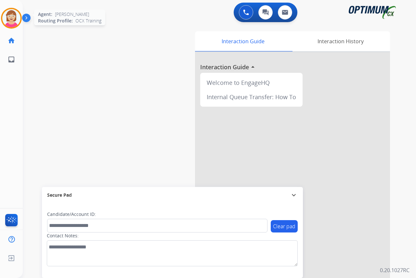
click at [15, 18] on img at bounding box center [11, 18] width 18 height 18
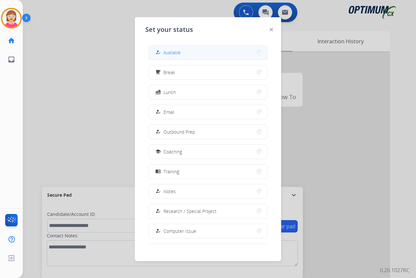
click at [169, 51] on span "Available" at bounding box center [171, 52] width 17 height 7
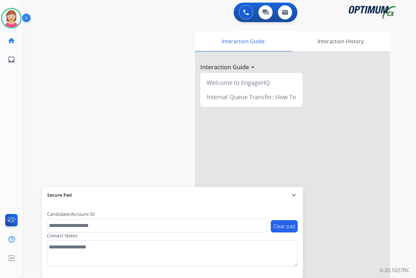
click at [11, 128] on div "[PERSON_NAME] Available Edit Avatar Agent: [PERSON_NAME] Profile: OCX Training …" at bounding box center [11, 139] width 23 height 278
click at [21, 123] on div "[PERSON_NAME] Available Edit Avatar Agent: [PERSON_NAME] Profile: OCX Training …" at bounding box center [11, 139] width 23 height 278
click at [13, 107] on div "[PERSON_NAME] Available Edit Avatar Agent: [PERSON_NAME] Profile: OCX Training …" at bounding box center [11, 139] width 23 height 278
click at [14, 159] on div "[PERSON_NAME] Available Edit Avatar Agent: [PERSON_NAME] Profile: OCX Training …" at bounding box center [11, 139] width 23 height 278
click at [10, 15] on img at bounding box center [11, 18] width 18 height 18
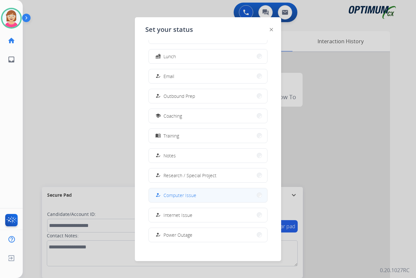
scroll to position [61, 0]
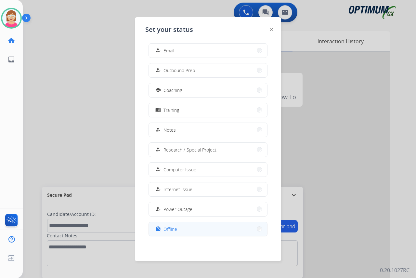
click at [170, 227] on span "Offline" at bounding box center [170, 228] width 14 height 7
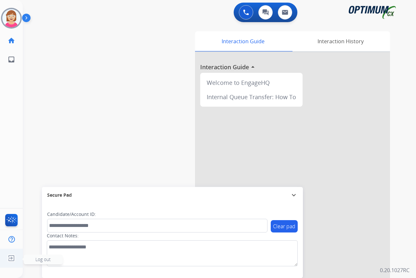
click at [45, 258] on span "Log out" at bounding box center [42, 259] width 15 height 6
